Goal: Information Seeking & Learning: Understand process/instructions

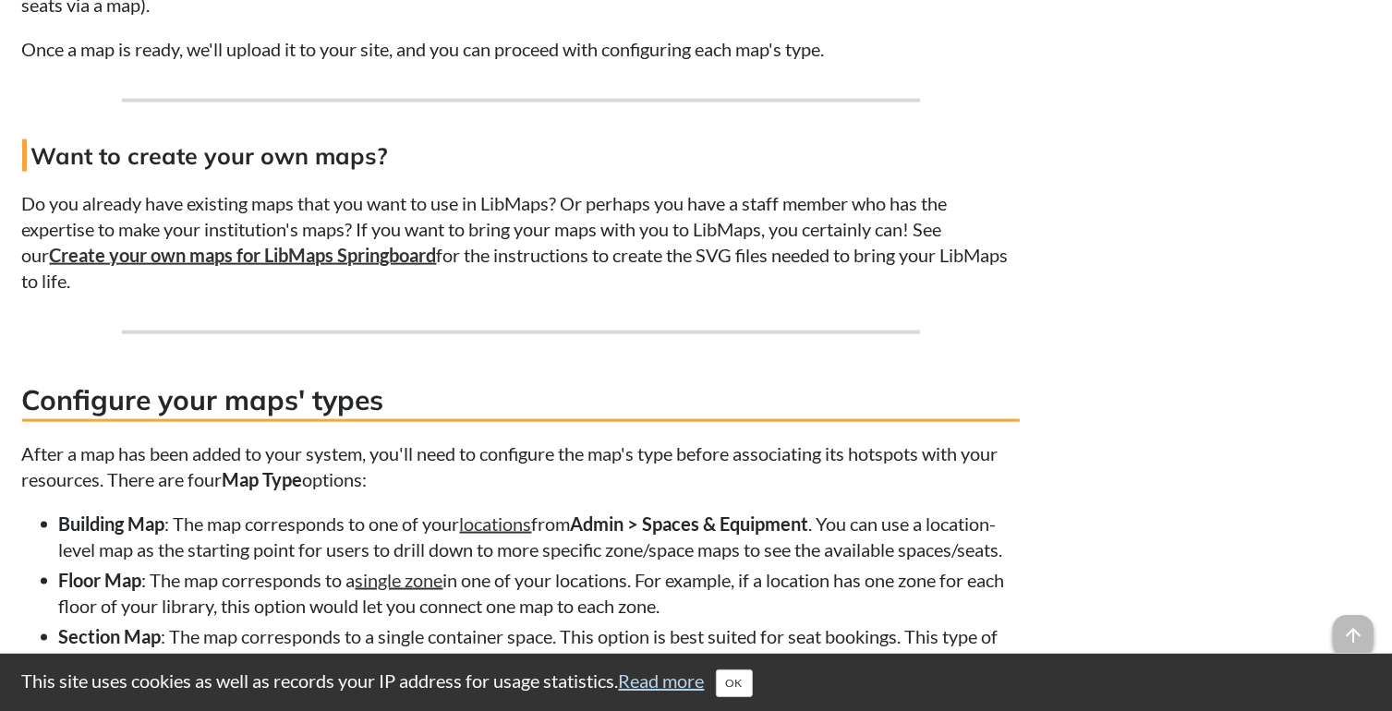
scroll to position [2402, 0]
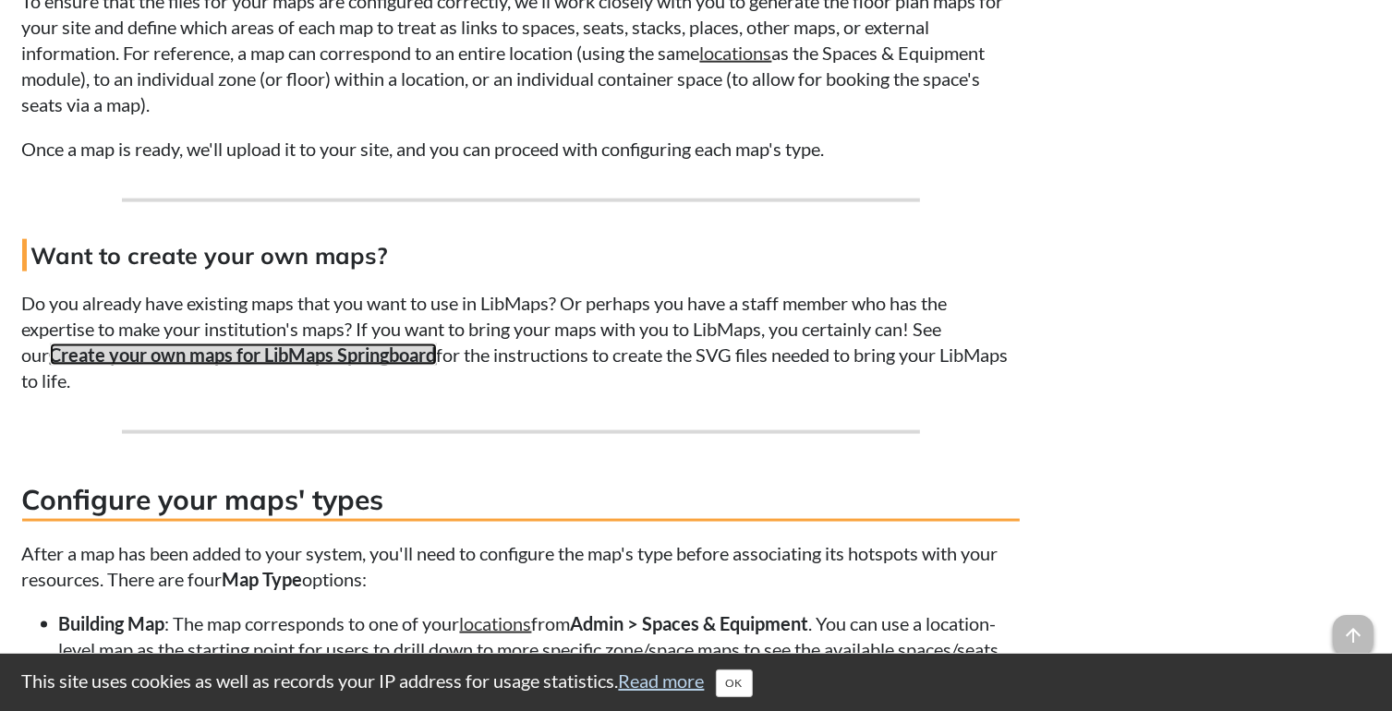
click at [358, 361] on strong "Create your own maps for LibMaps Springboard" at bounding box center [243, 355] width 387 height 22
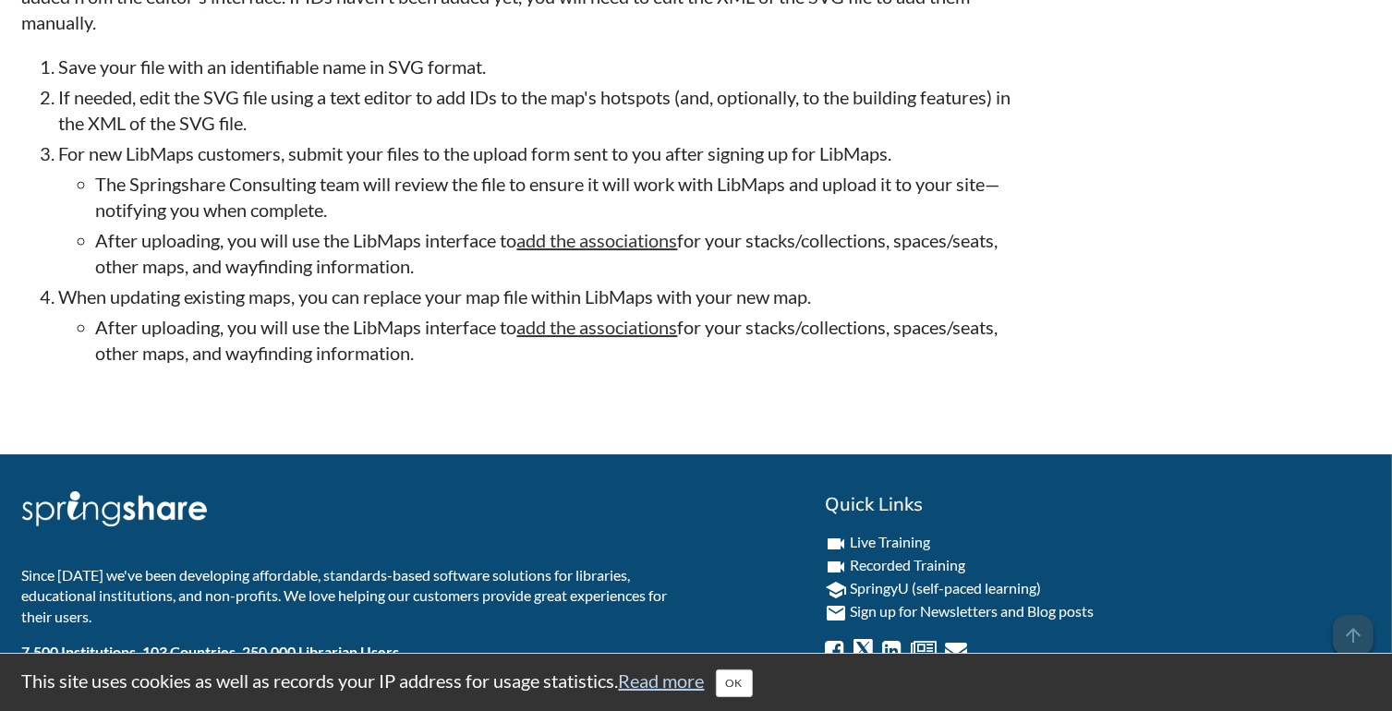
scroll to position [6002, 0]
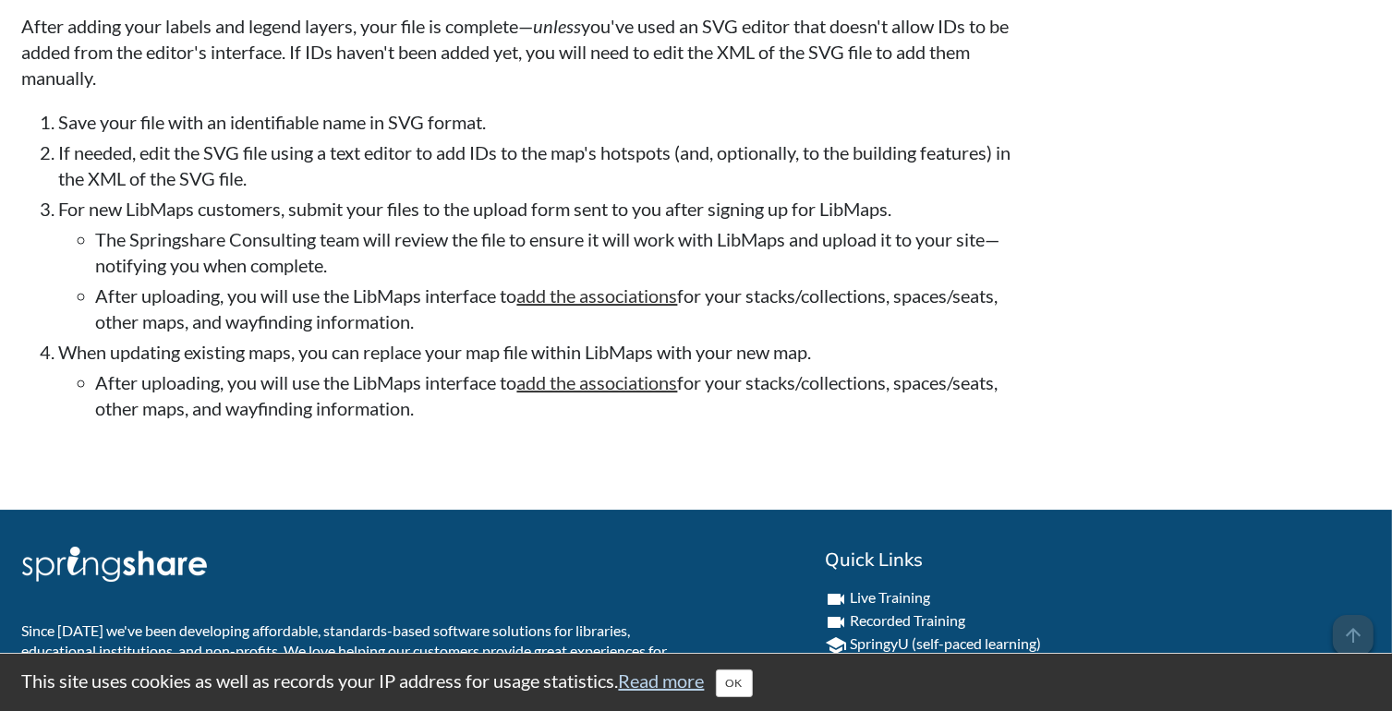
click at [23, 491] on div "Print Tweet Share on Facebook Was this helpful? Yes 0 No 0" at bounding box center [696, 474] width 1349 height 32
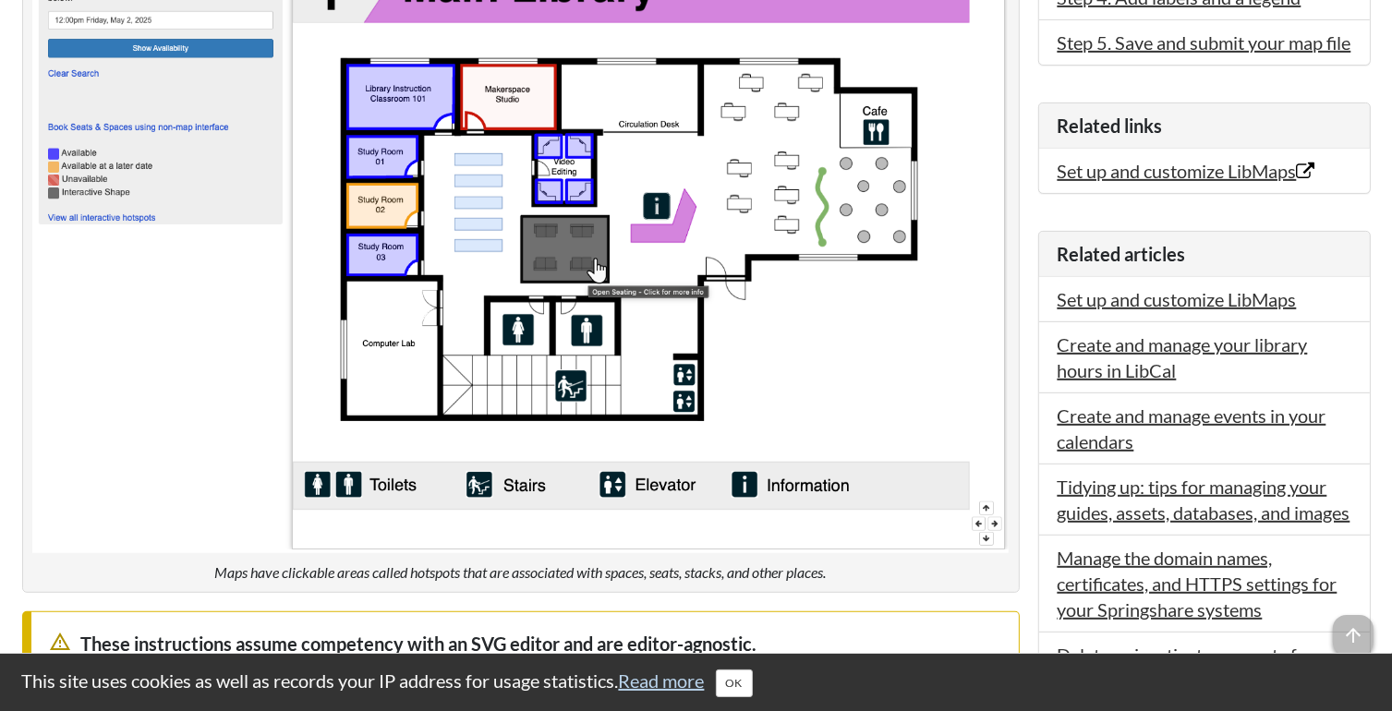
scroll to position [739, 0]
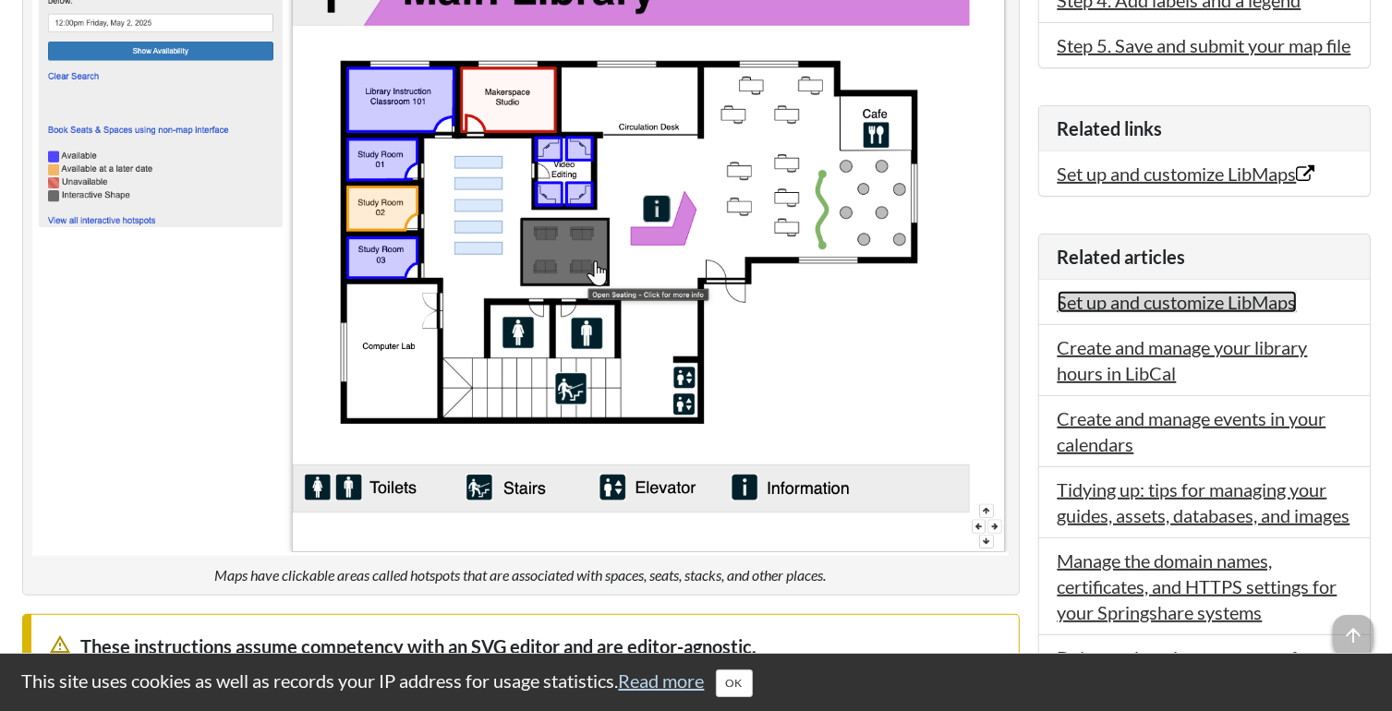
click at [1068, 313] on link "Set up and customize LibMaps" at bounding box center [1177, 302] width 239 height 22
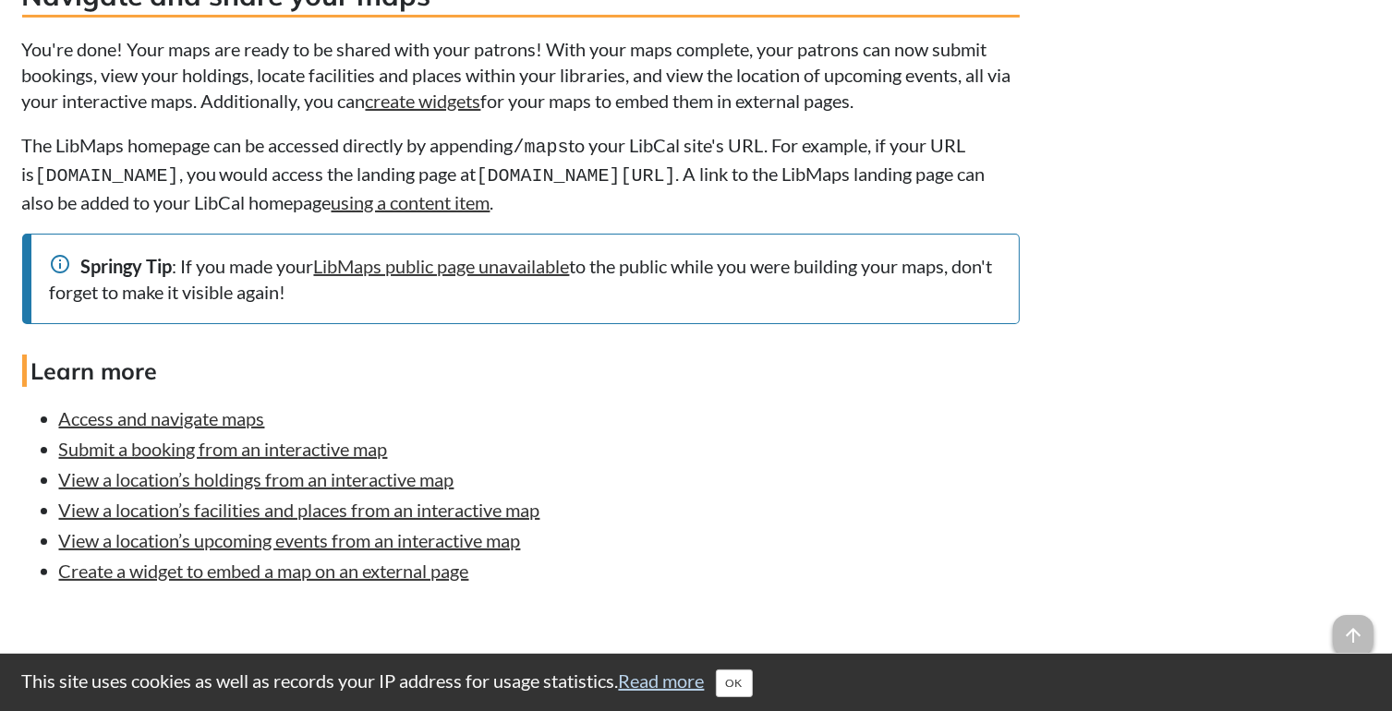
scroll to position [7299, 0]
